Goal: Task Accomplishment & Management: Complete application form

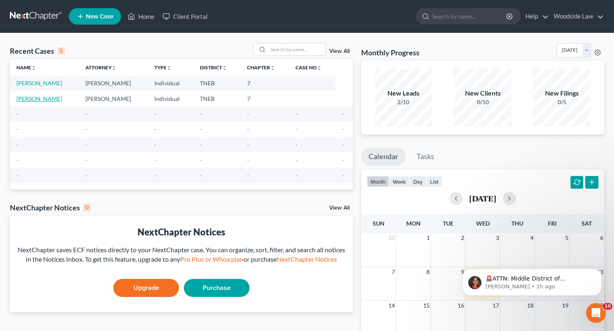
click at [54, 98] on link "[PERSON_NAME]" at bounding box center [39, 98] width 46 height 7
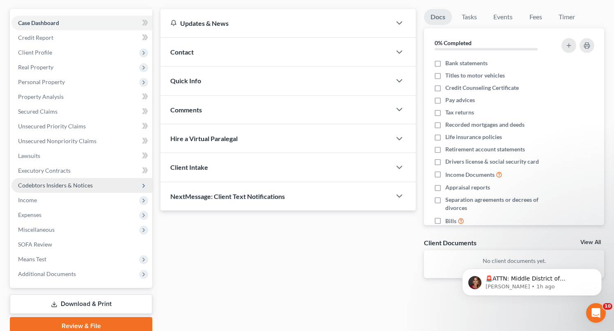
scroll to position [68, 0]
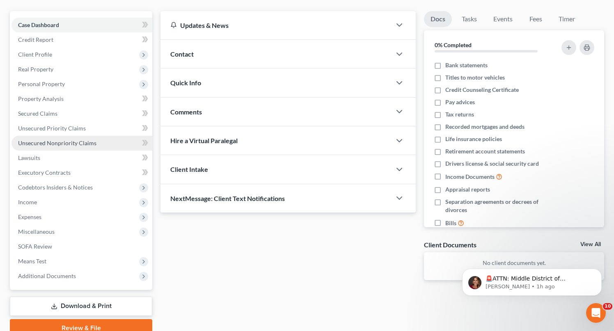
click at [70, 141] on span "Unsecured Nonpriority Claims" at bounding box center [57, 142] width 78 height 7
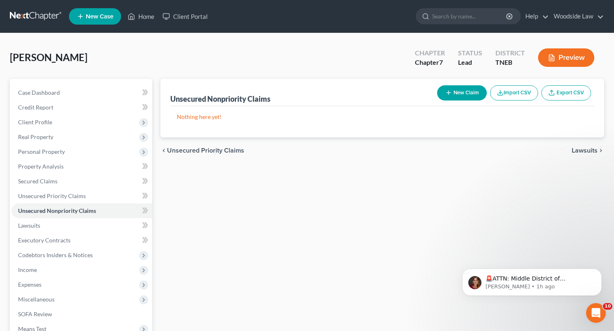
click at [465, 87] on button "New Claim" at bounding box center [462, 92] width 50 height 15
select select "0"
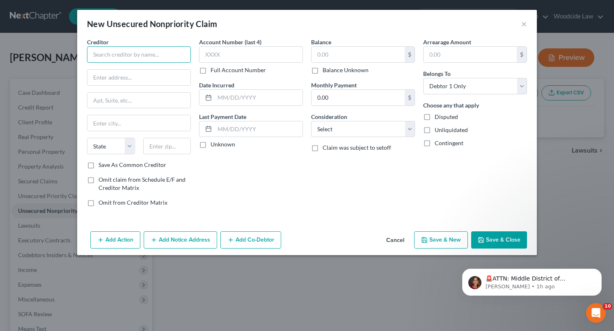
click at [138, 57] on input "text" at bounding box center [139, 54] width 104 height 16
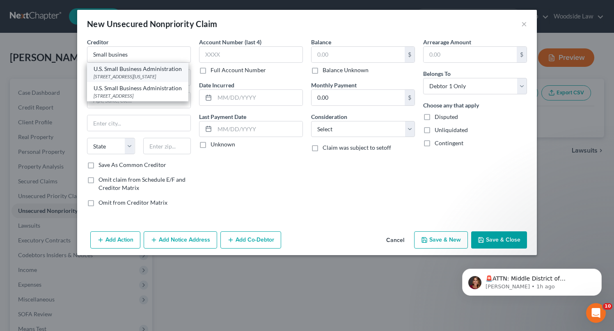
click at [141, 75] on div "[STREET_ADDRESS][US_STATE]" at bounding box center [138, 76] width 88 height 7
type input "U.S. Small Business Administration"
type input "[STREET_ADDRESS]"
type input "[US_STATE]"
select select "8"
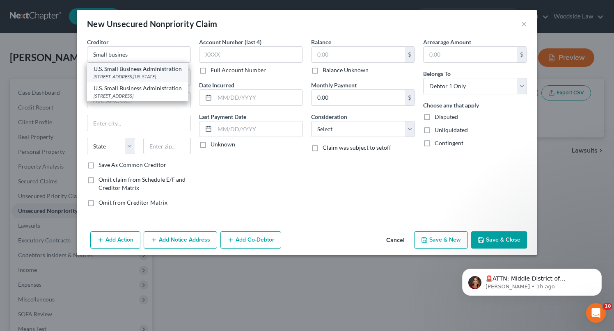
type input "20416"
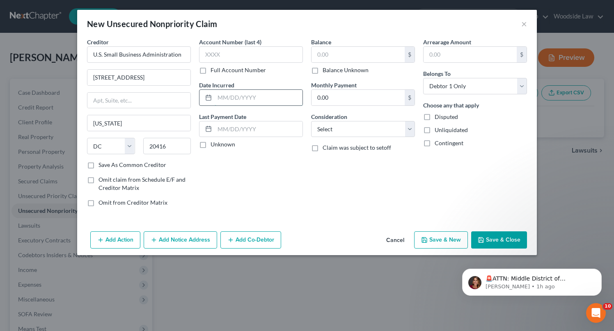
click at [265, 96] on input "text" at bounding box center [258, 98] width 88 height 16
type input "2020"
click at [348, 60] on input "text" at bounding box center [357, 55] width 93 height 16
click at [367, 50] on input "20,000" at bounding box center [357, 55] width 93 height 16
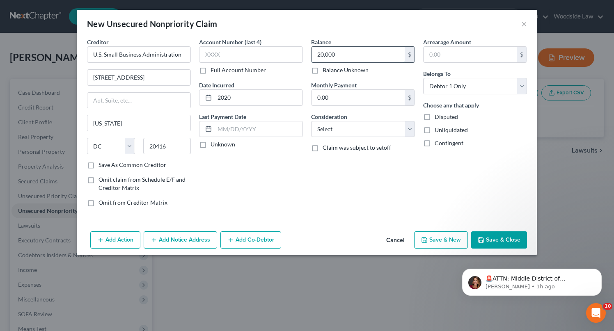
type input "2"
type input "30,000"
click at [395, 124] on select "Select Cable / Satellite Services Collection Agency Credit Card Debt Debt Couns…" at bounding box center [363, 129] width 104 height 16
select select "10"
click at [311, 121] on select "Select Cable / Satellite Services Collection Agency Credit Card Debt Debt Couns…" at bounding box center [363, 129] width 104 height 16
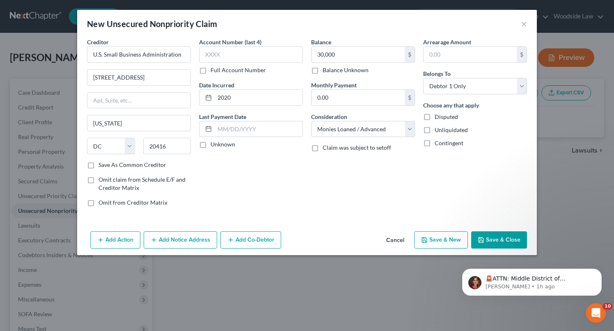
click at [192, 239] on button "Add Notice Address" at bounding box center [180, 239] width 73 height 17
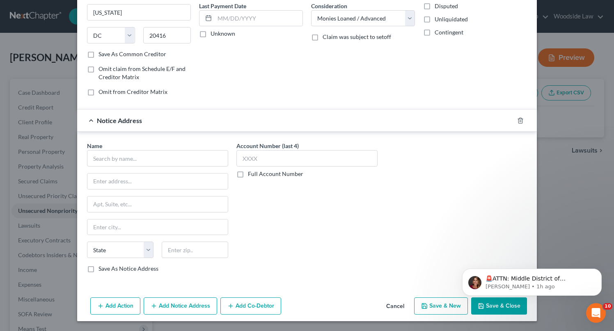
scroll to position [109, 0]
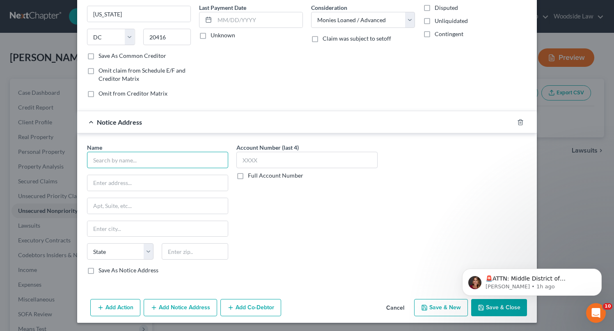
click at [196, 161] on input "text" at bounding box center [157, 160] width 141 height 16
type input "b"
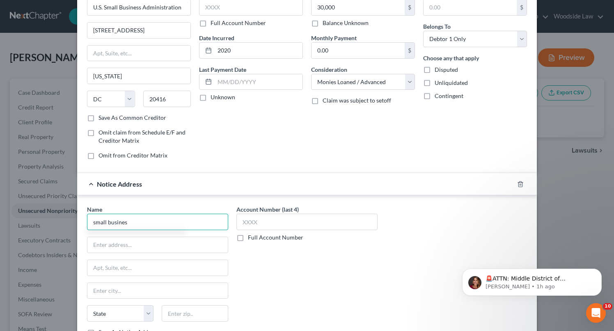
scroll to position [46, 0]
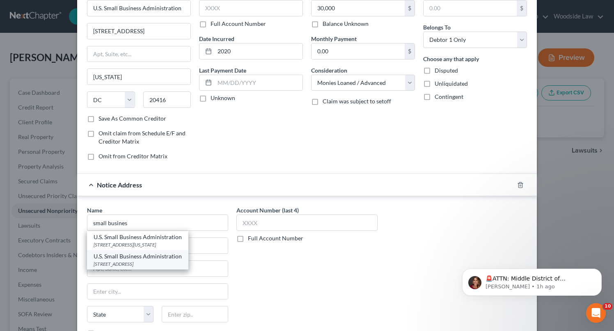
click at [172, 257] on div "U.S. Small Business Administration" at bounding box center [138, 256] width 88 height 8
type input "U.S. Small Business Administration"
type input "[STREET_ADDRESS]"
type input "Suite 500"
type input "[GEOGRAPHIC_DATA]"
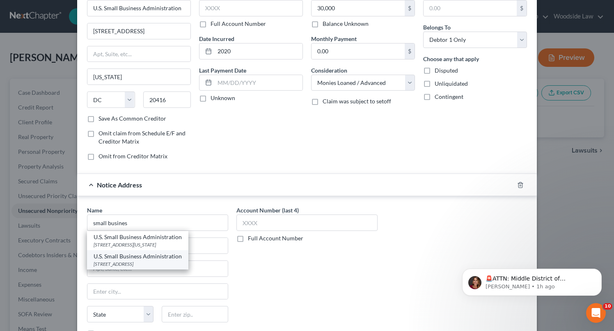
select select "44"
type input "37217"
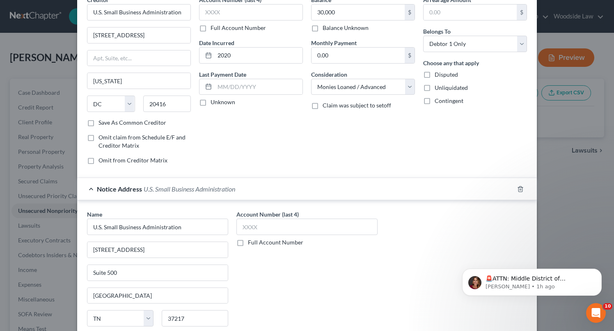
scroll to position [111, 0]
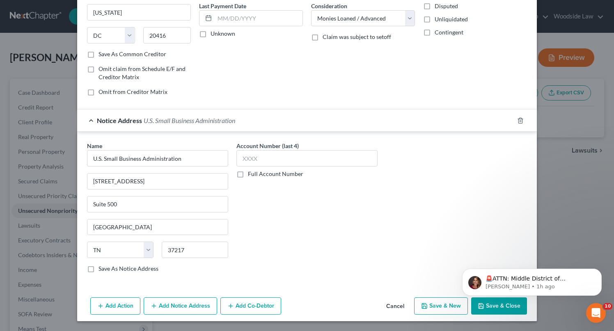
click at [503, 305] on body "🚨ATTN: Middle District of [US_STATE] The court has added a new Credit Counselin…" at bounding box center [531, 280] width 157 height 51
click at [496, 310] on button "Save & Close" at bounding box center [499, 305] width 56 height 17
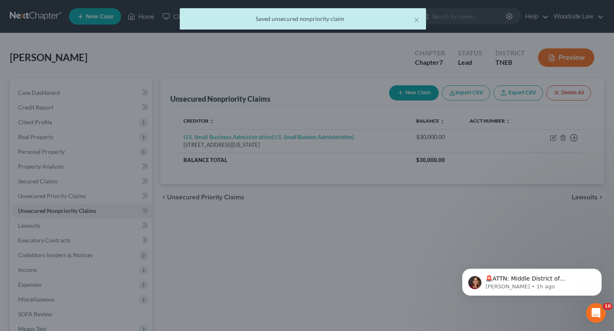
scroll to position [0, 0]
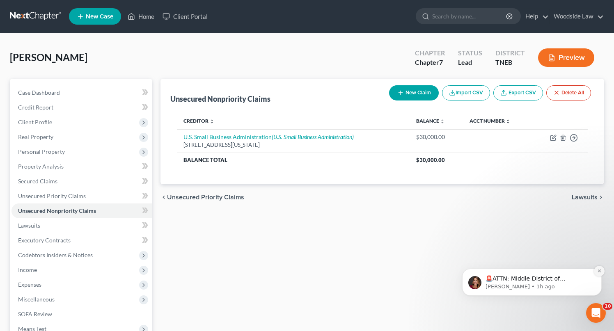
click at [598, 270] on icon "Dismiss notification" at bounding box center [598, 270] width 3 height 3
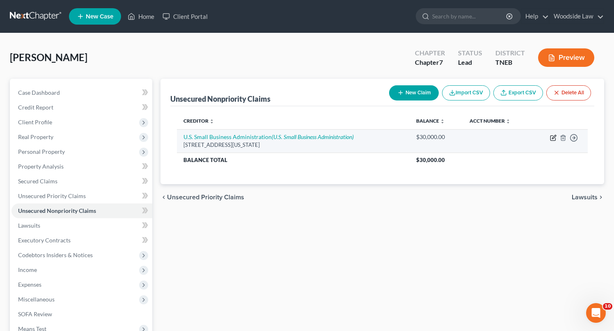
click at [554, 139] on icon "button" at bounding box center [553, 138] width 7 height 7
select select "8"
select select "10"
select select "0"
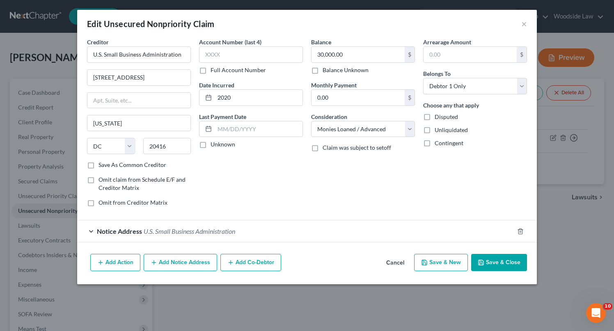
click at [476, 171] on div "Arrearage Amount $ Belongs To * Select Debtor 1 Only Debtor 2 Only Debtor 1 And…" at bounding box center [475, 126] width 112 height 176
click at [506, 260] on button "Save & Close" at bounding box center [499, 262] width 56 height 17
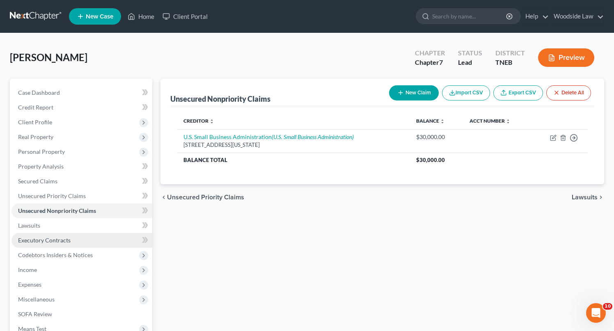
scroll to position [104, 0]
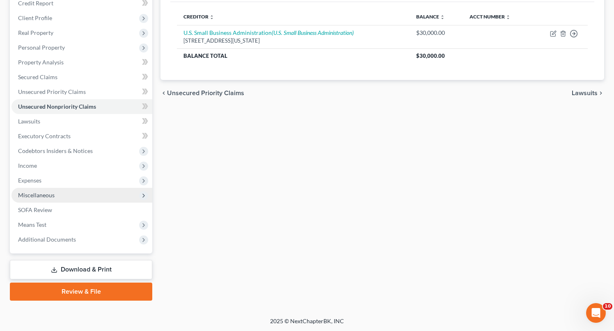
click at [39, 194] on span "Miscellaneous" at bounding box center [36, 195] width 37 height 7
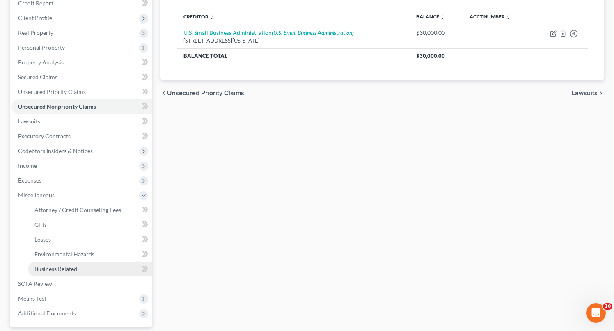
click at [59, 269] on span "Business Related" at bounding box center [55, 268] width 43 height 7
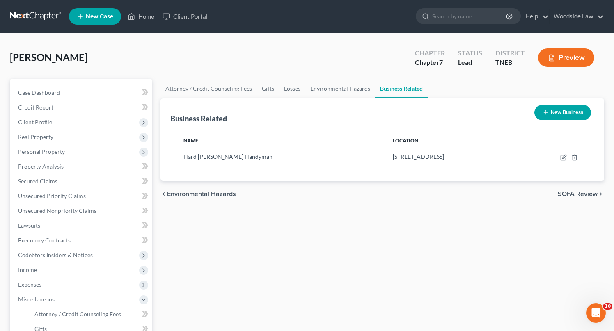
click at [568, 116] on button "New Business" at bounding box center [562, 112] width 57 height 15
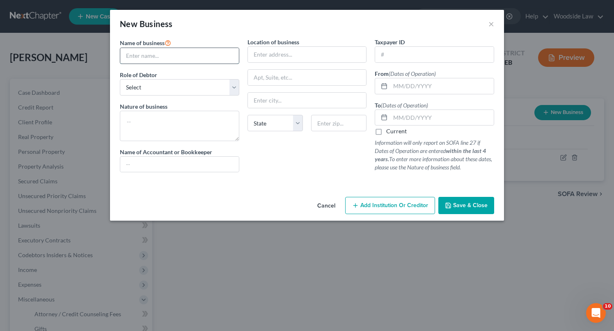
click at [175, 51] on input "text" at bounding box center [179, 56] width 119 height 16
click at [204, 16] on div "New Business ×" at bounding box center [307, 24] width 394 height 28
click at [207, 52] on input "text" at bounding box center [179, 56] width 119 height 16
type input "Hard [PERSON_NAME] Renovations"
click at [207, 90] on select "Select A member of a limited liability company (LLC) or limited liability partn…" at bounding box center [179, 87] width 119 height 16
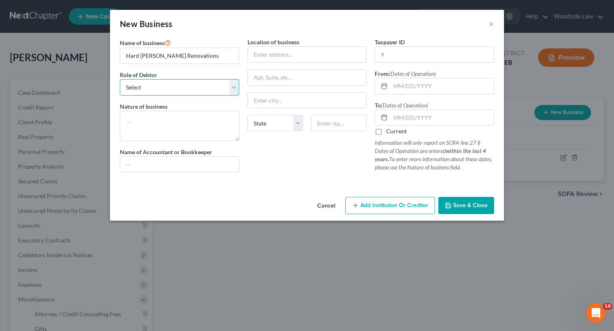
select select "partner"
click at [120, 79] on select "Select A member of a limited liability company (LLC) or limited liability partn…" at bounding box center [179, 87] width 119 height 16
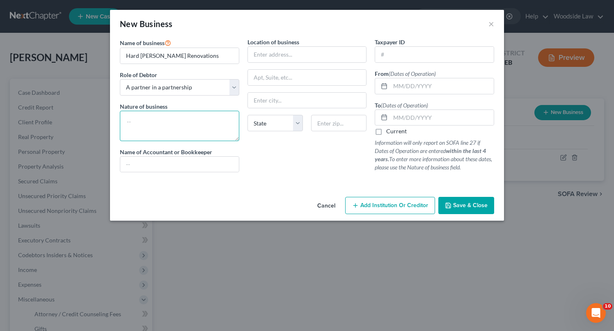
click at [158, 121] on textarea at bounding box center [179, 126] width 119 height 30
type textarea "R"
type textarea "Home renovations"
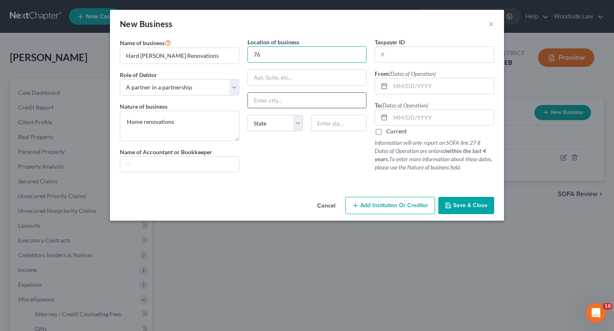
type input "[STREET_ADDRESS]"
click at [342, 125] on input "text" at bounding box center [338, 123] width 55 height 16
type input "37924"
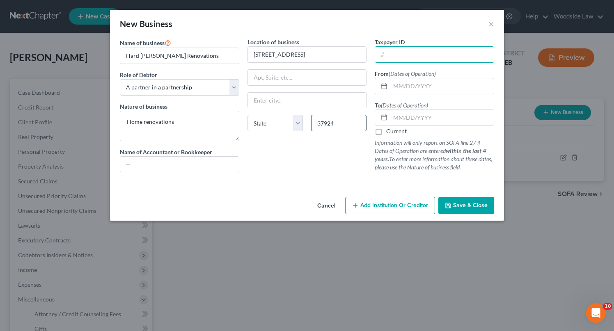
type input "[GEOGRAPHIC_DATA]"
select select "44"
click at [444, 86] on input "text" at bounding box center [441, 86] width 103 height 16
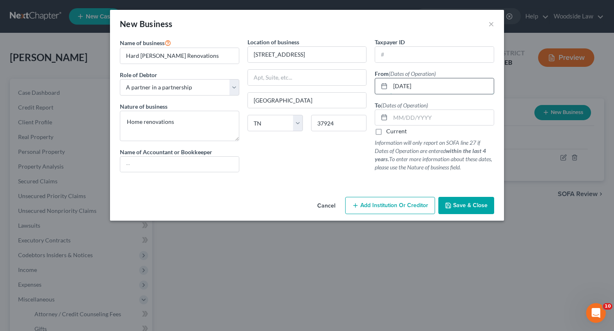
type input "[DATE]"
click at [430, 118] on input "[DATE]" at bounding box center [441, 118] width 103 height 16
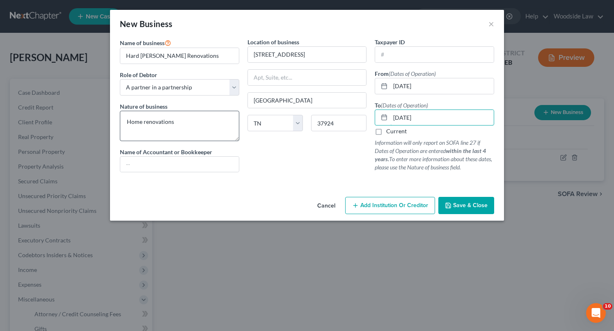
type input "[DATE]"
click at [189, 121] on textarea "Home renovations" at bounding box center [179, 126] width 119 height 30
click at [126, 119] on textarea "Home renovations" at bounding box center [179, 126] width 119 height 30
click at [128, 119] on textarea "General Partnership - Home renovations" at bounding box center [179, 126] width 119 height 30
click at [227, 138] on textarea "General Partnership - Home renovations" at bounding box center [179, 126] width 119 height 30
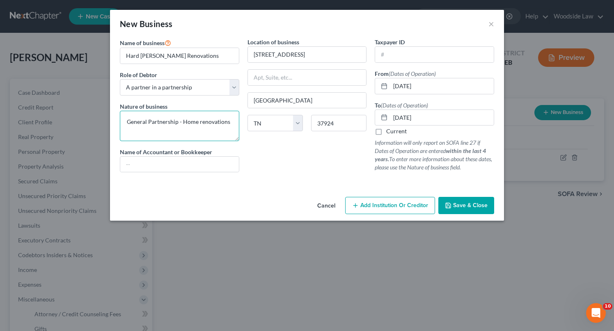
type textarea "General Partnership - Home renovations"
click at [468, 201] on button "Save & Close" at bounding box center [466, 205] width 56 height 17
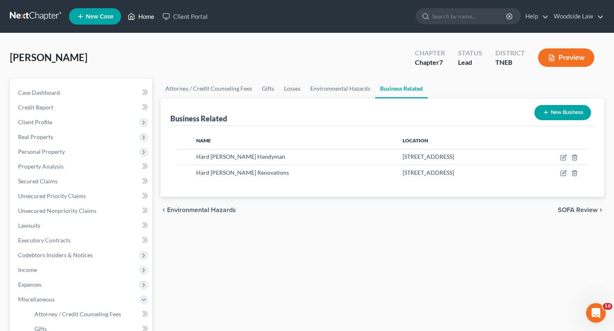
click at [144, 19] on link "Home" at bounding box center [140, 16] width 35 height 15
